Goal: Information Seeking & Learning: Learn about a topic

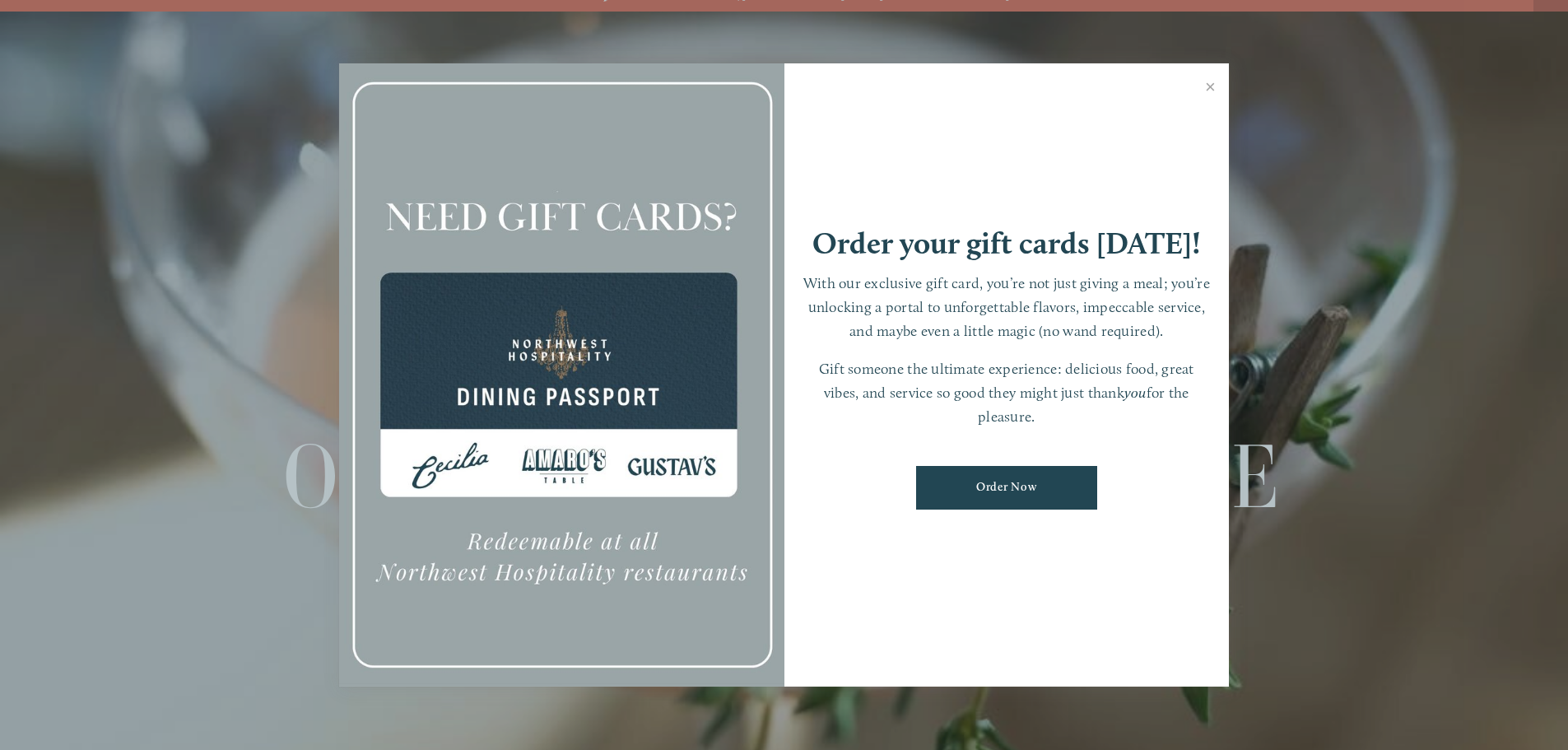
scroll to position [35, 0]
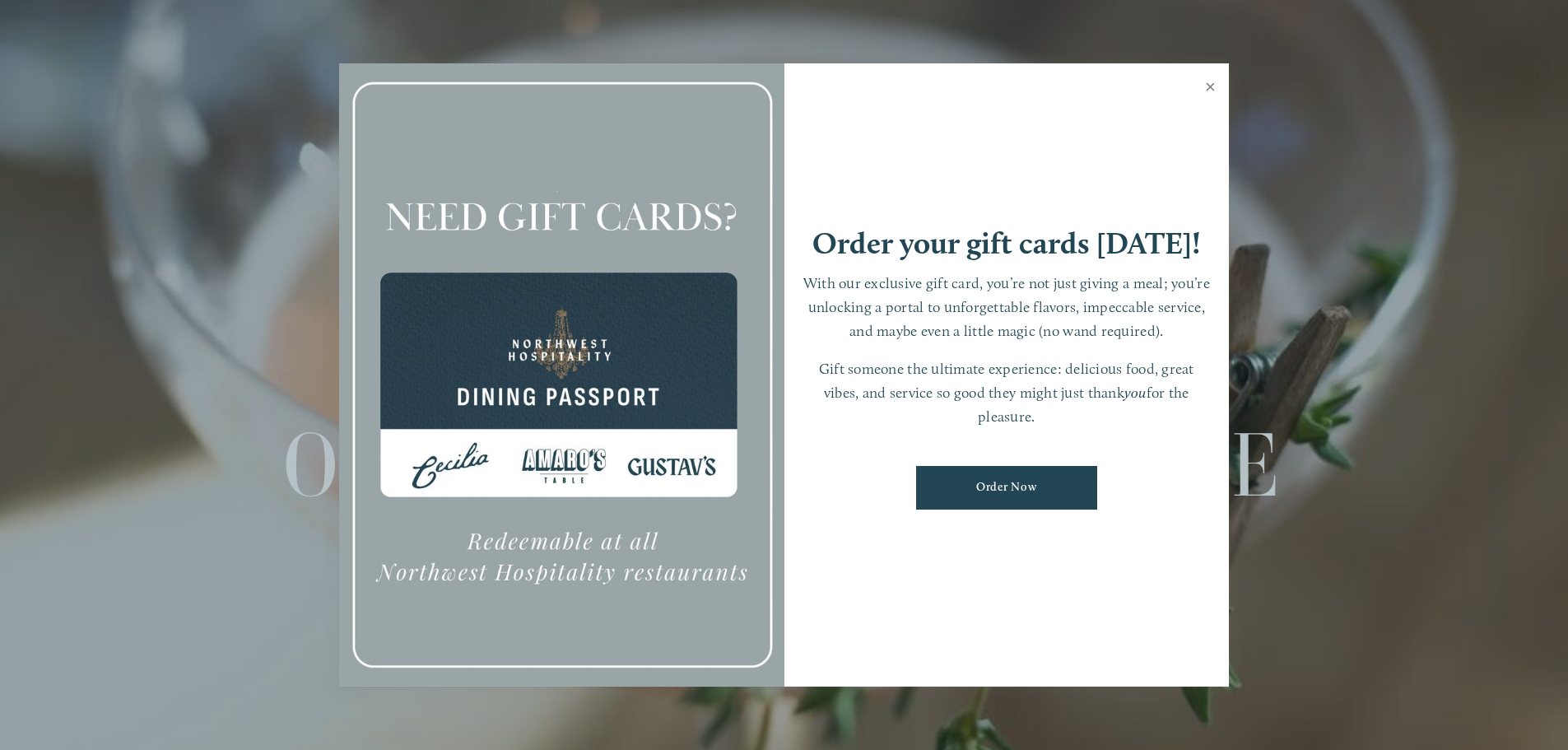
click at [1210, 86] on link "Close" at bounding box center [1211, 89] width 32 height 46
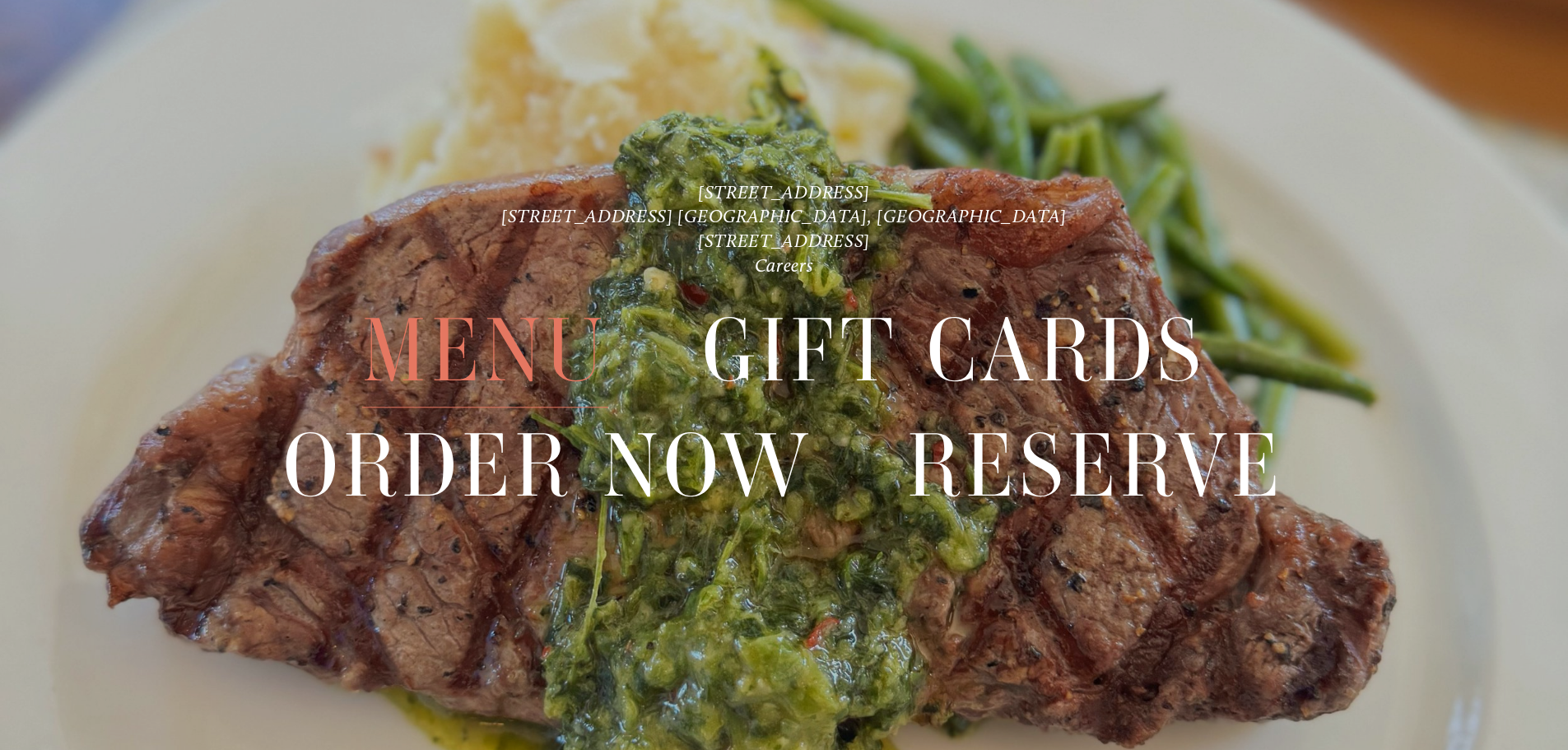
click at [392, 346] on span "Menu" at bounding box center [485, 352] width 246 height 114
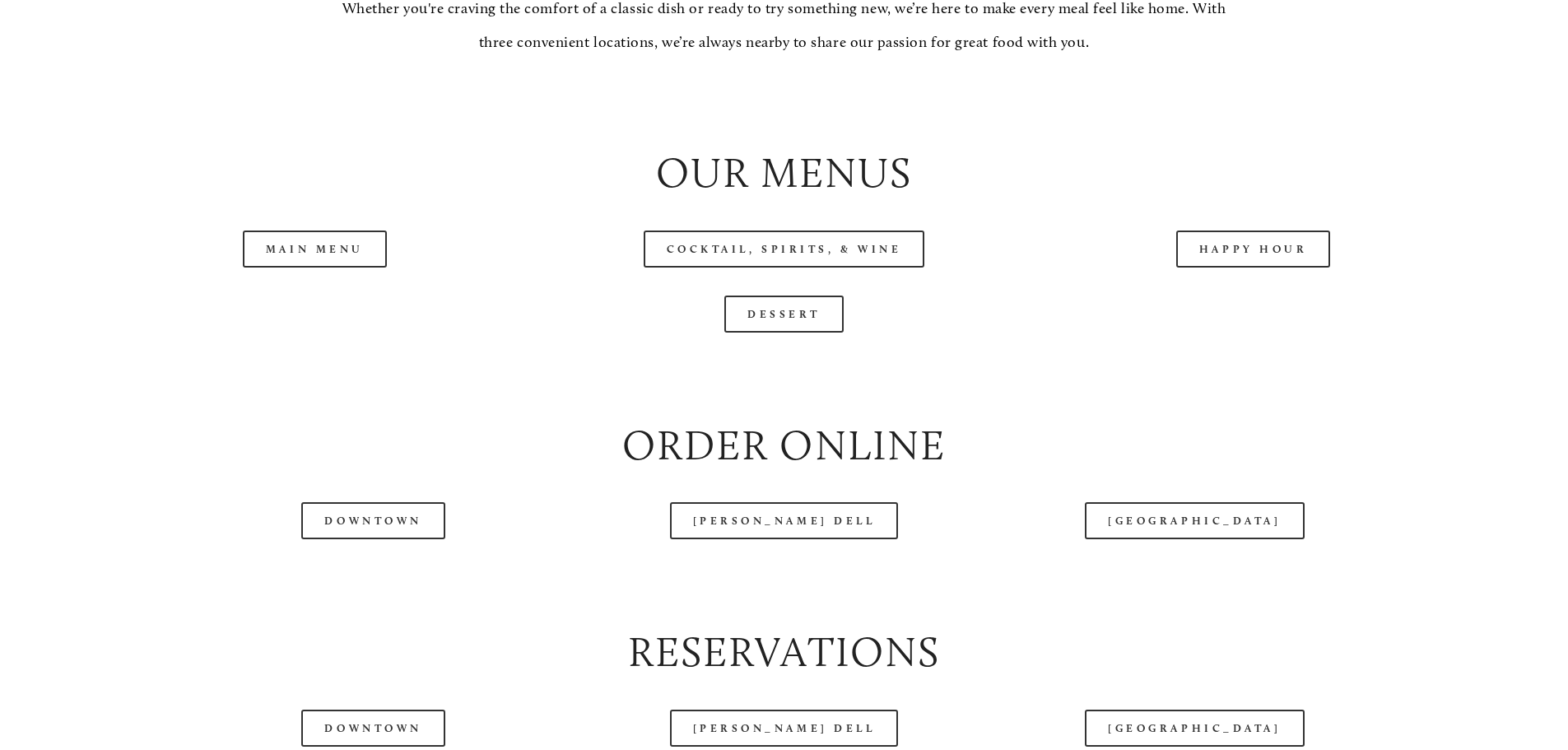
scroll to position [1812, 0]
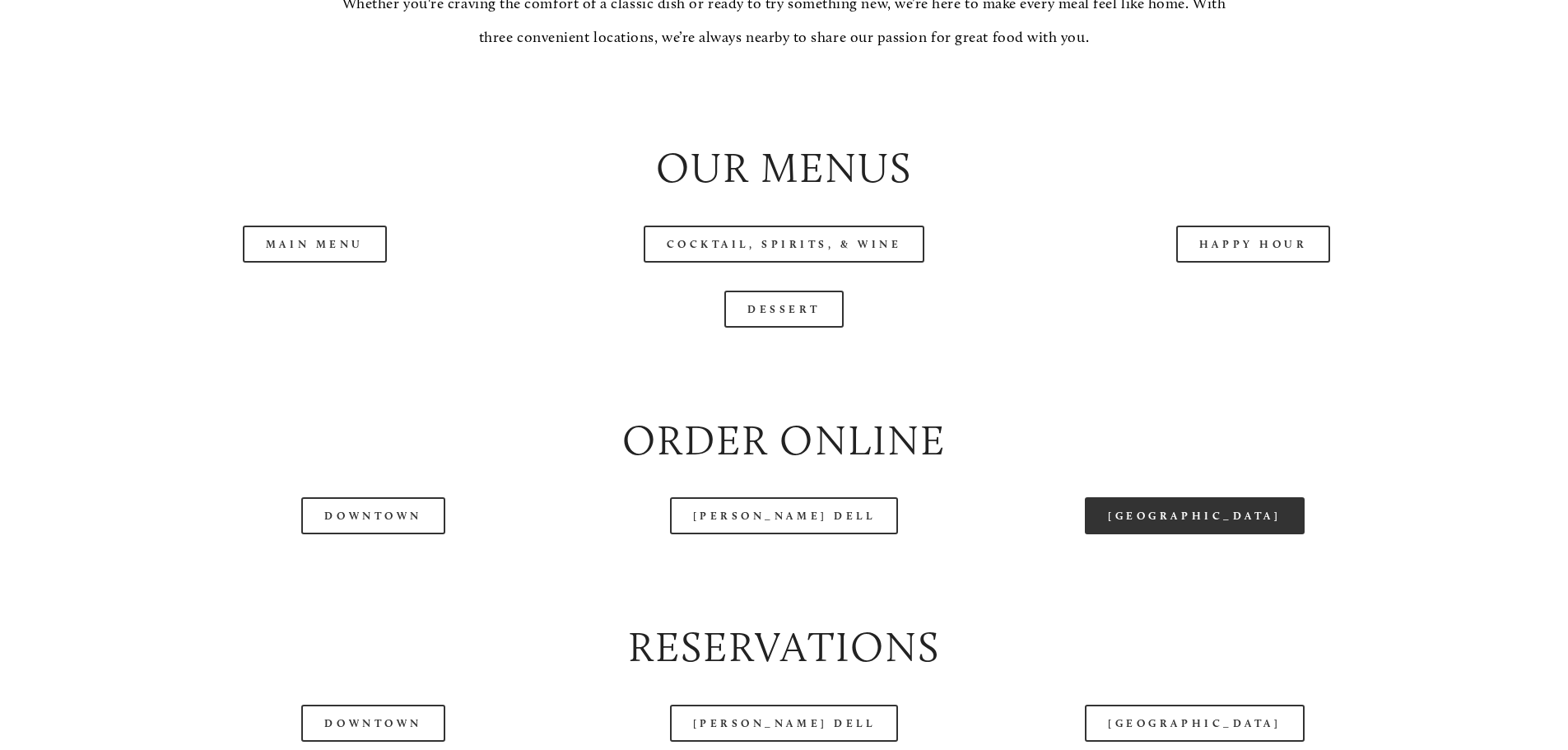
click at [1205, 535] on link "[GEOGRAPHIC_DATA]" at bounding box center [1194, 516] width 219 height 37
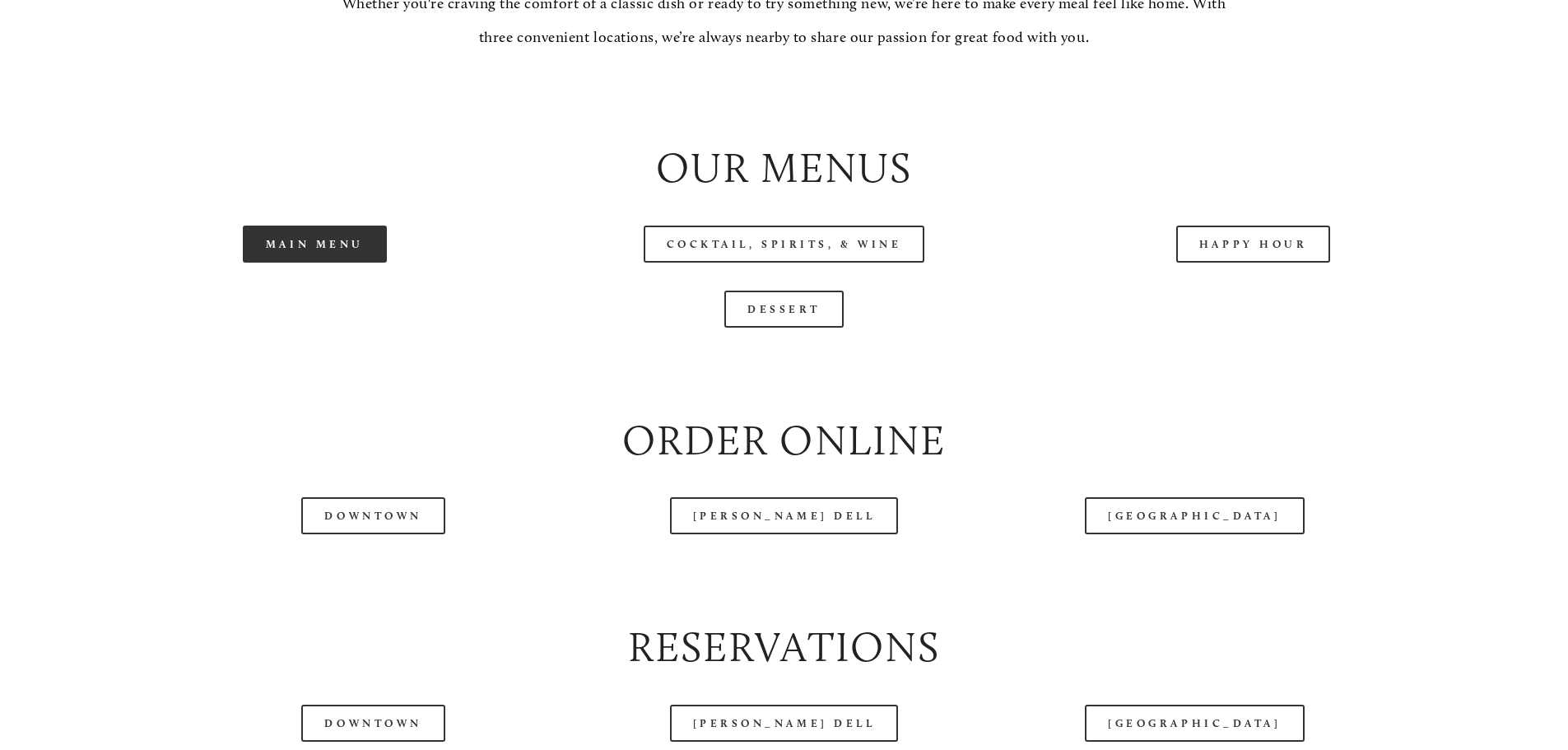
click at [297, 263] on link "Main Menu" at bounding box center [315, 244] width 144 height 37
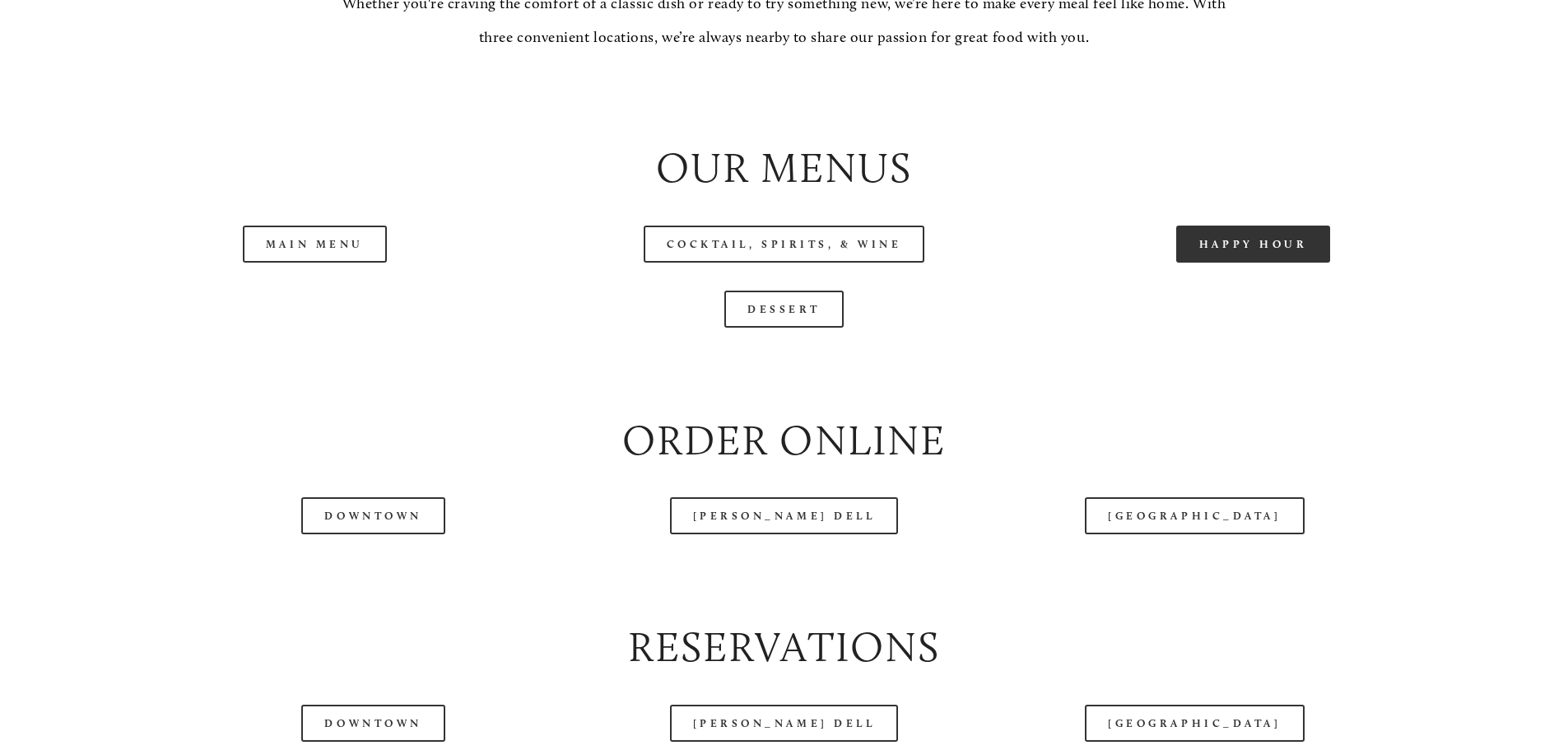
click at [1240, 263] on link "Happy Hour" at bounding box center [1254, 244] width 155 height 37
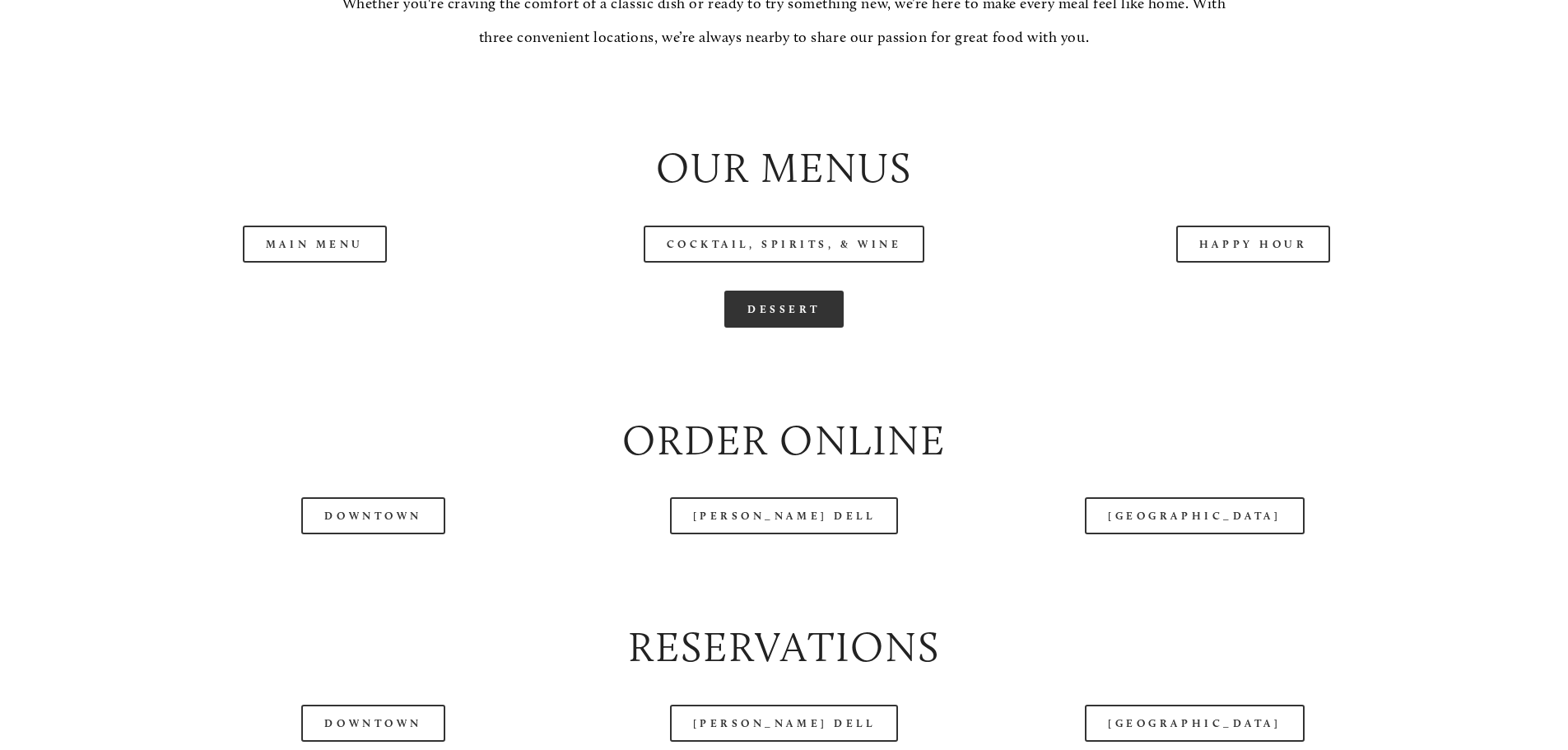
click at [808, 328] on link "Dessert" at bounding box center [784, 309] width 119 height 37
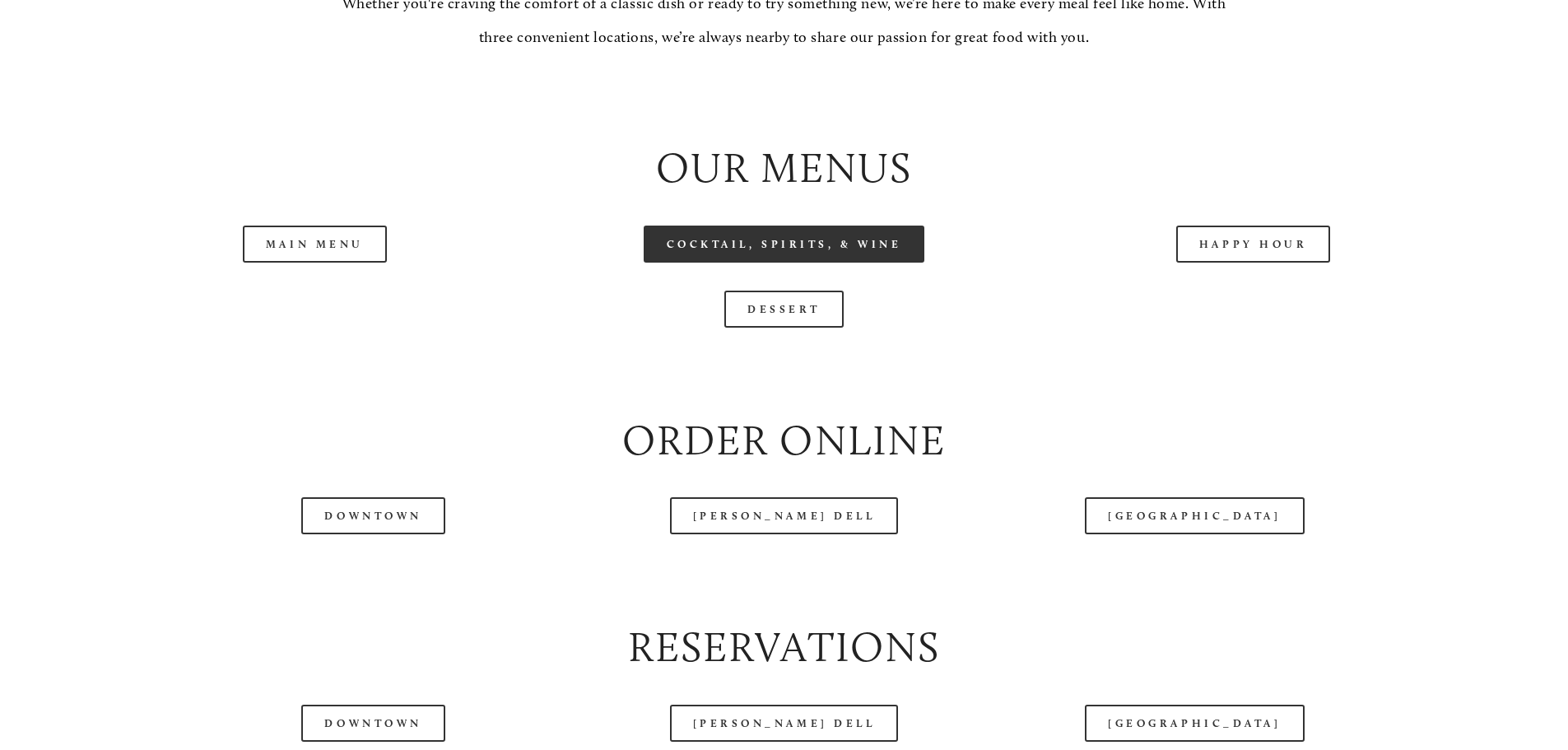
click at [745, 263] on link "Cocktail, Spirits, & Wine" at bounding box center [784, 244] width 281 height 37
